Goal: Task Accomplishment & Management: Complete application form

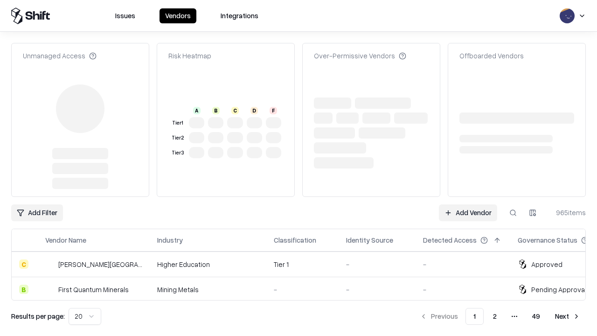
click at [468, 204] on link "Add Vendor" at bounding box center [468, 212] width 58 height 17
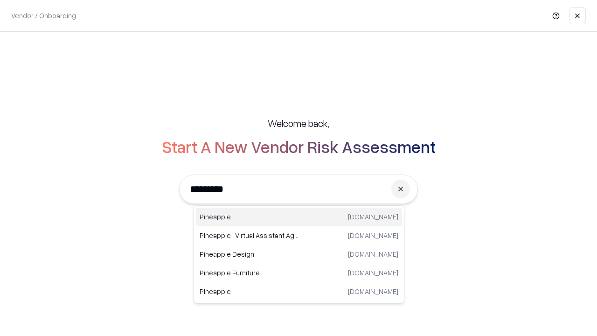
click at [299, 217] on div "Pineapple [DOMAIN_NAME]" at bounding box center [299, 216] width 206 height 19
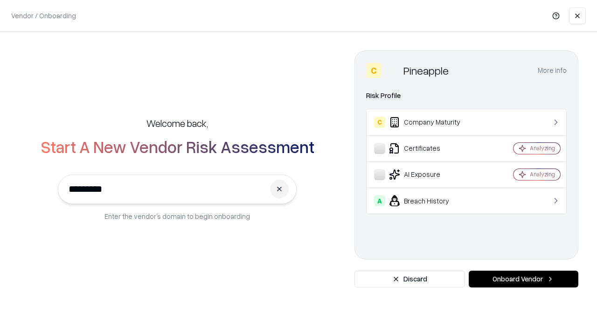
type input "*********"
click at [523, 279] on button "Onboard Vendor" at bounding box center [524, 278] width 110 height 17
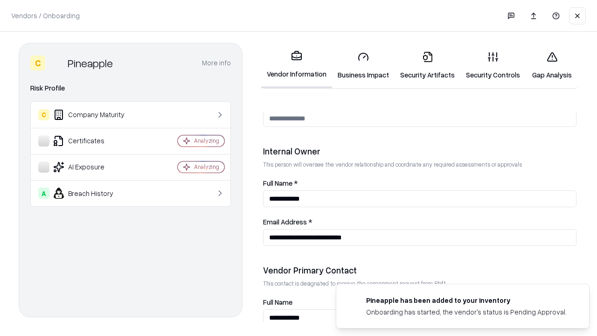
scroll to position [483, 0]
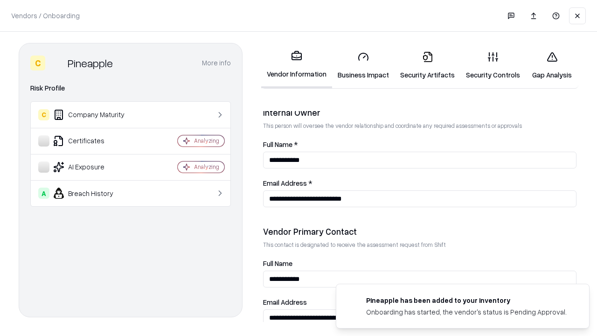
click at [363, 65] on link "Business Impact" at bounding box center [363, 65] width 62 height 43
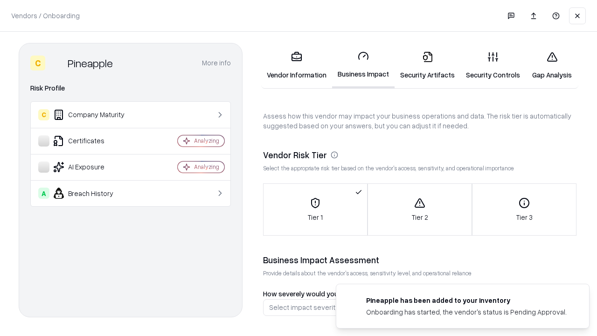
click at [552, 65] on link "Gap Analysis" at bounding box center [551, 65] width 53 height 43
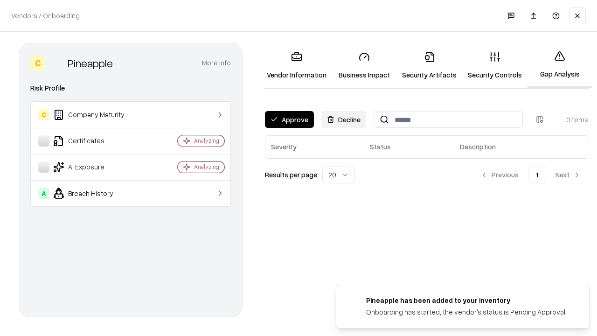
click at [289, 119] on button "Approve" at bounding box center [289, 119] width 49 height 17
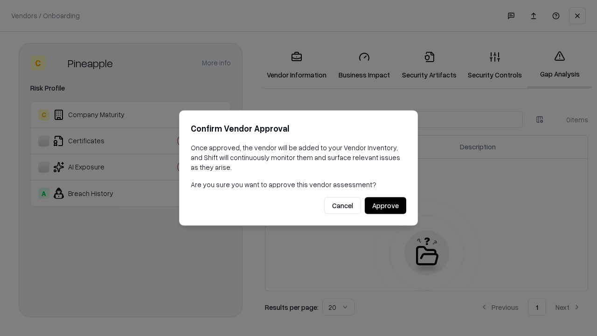
click at [385, 205] on button "Approve" at bounding box center [385, 205] width 41 height 17
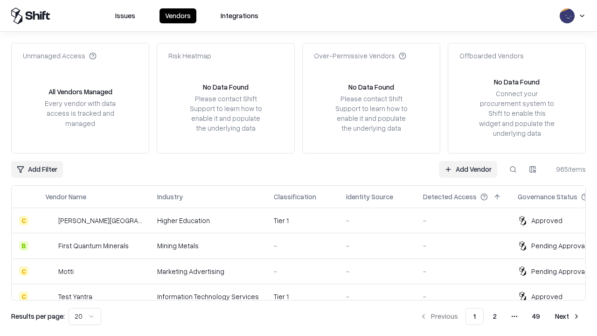
click at [468, 169] on link "Add Vendor" at bounding box center [468, 169] width 58 height 17
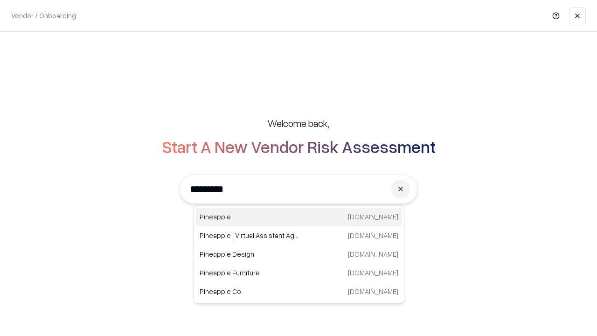
click at [299, 217] on div "Pineapple [DOMAIN_NAME]" at bounding box center [299, 216] width 206 height 19
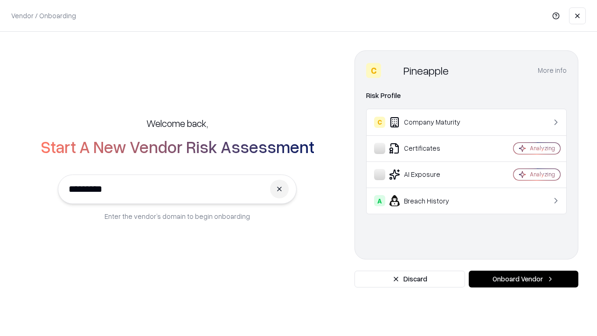
type input "*********"
click at [523, 279] on button "Onboard Vendor" at bounding box center [524, 278] width 110 height 17
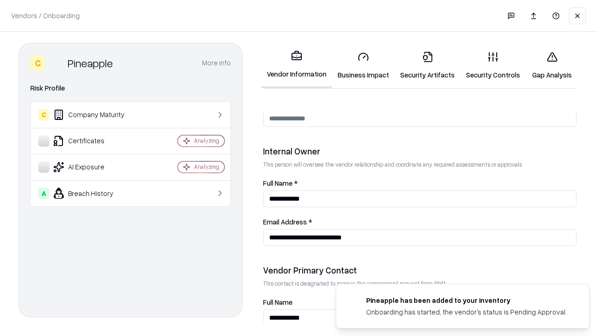
scroll to position [483, 0]
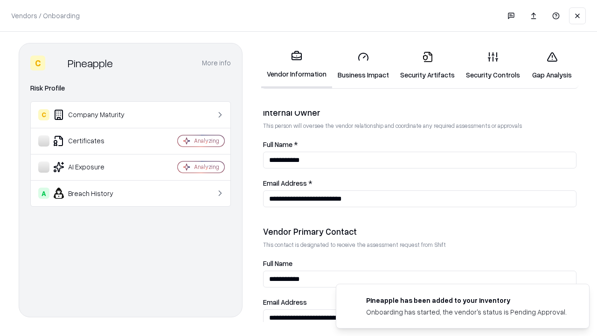
click at [552, 65] on link "Gap Analysis" at bounding box center [551, 65] width 53 height 43
